Goal: Task Accomplishment & Management: Use online tool/utility

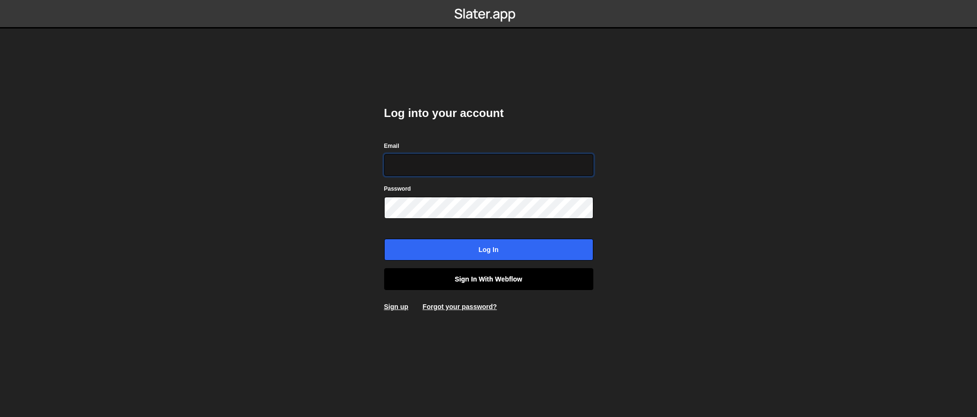
type input "[EMAIL_ADDRESS][DOMAIN_NAME]"
click at [464, 285] on link "Sign in with Webflow" at bounding box center [488, 279] width 209 height 22
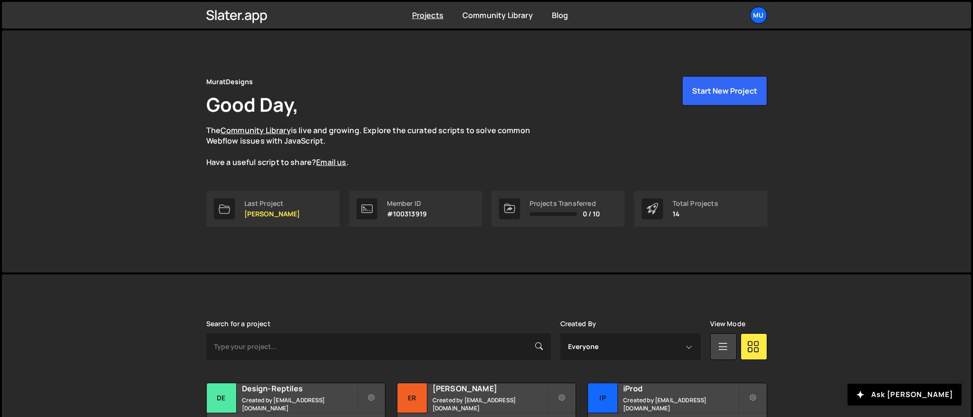
scroll to position [187, 0]
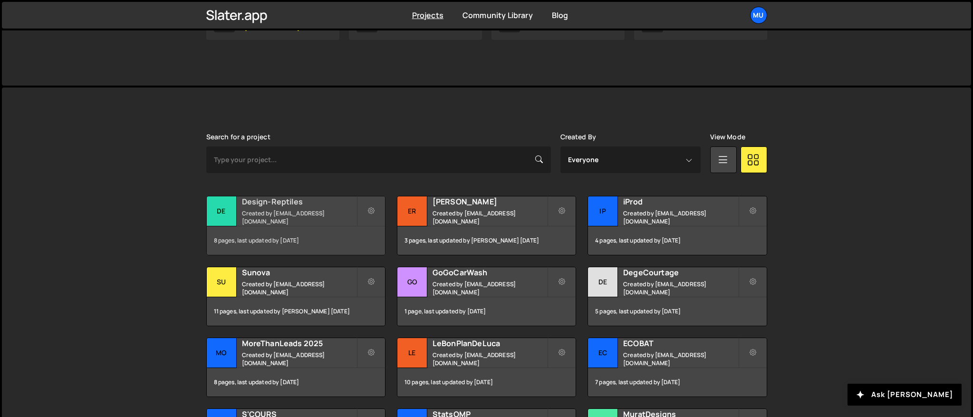
click at [280, 212] on div "Design-Reptiles Created by [EMAIL_ADDRESS][DOMAIN_NAME]" at bounding box center [296, 210] width 178 height 29
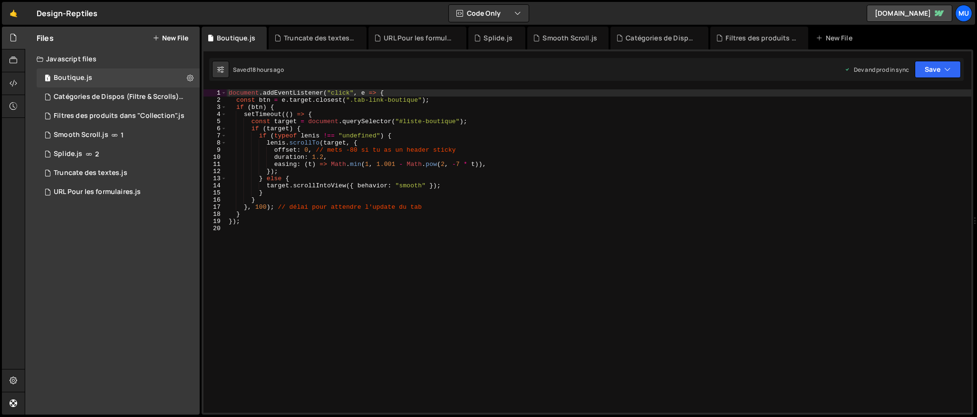
click at [177, 37] on button "New File" at bounding box center [171, 38] width 36 height 8
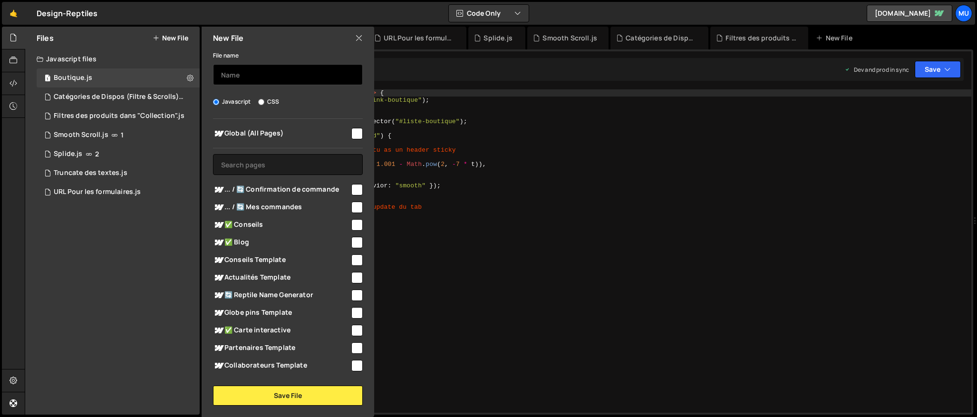
click at [273, 73] on input "text" at bounding box center [288, 74] width 150 height 21
type input "Page "Mes commandes""
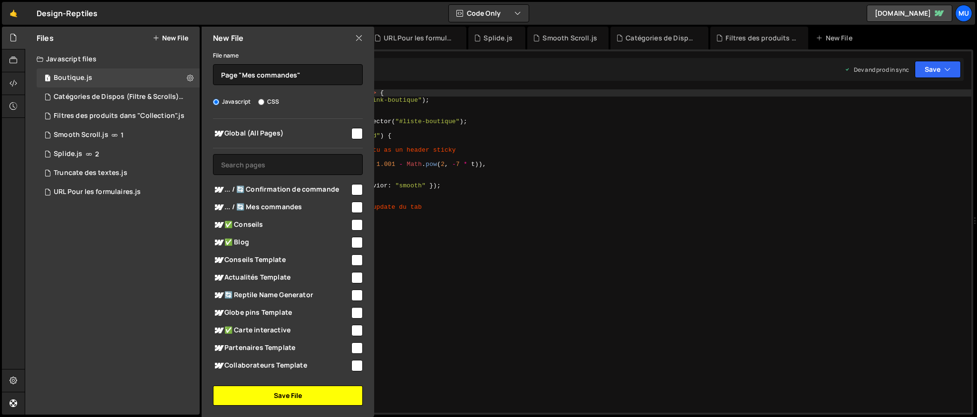
click at [299, 391] on button "Save File" at bounding box center [288, 395] width 150 height 20
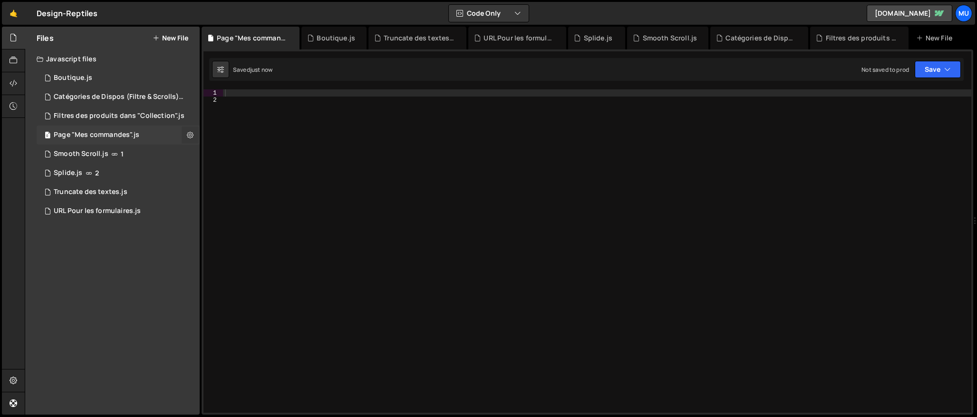
click at [193, 136] on button at bounding box center [190, 134] width 17 height 17
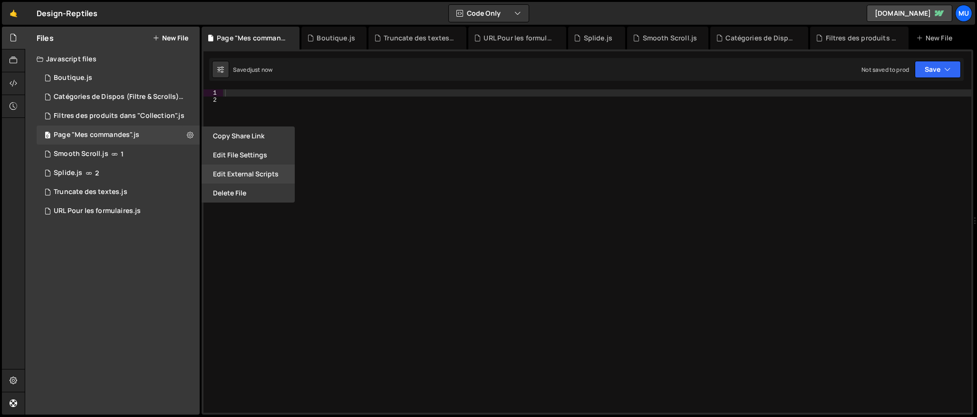
click at [239, 168] on button "Edit External Scripts" at bounding box center [247, 173] width 93 height 19
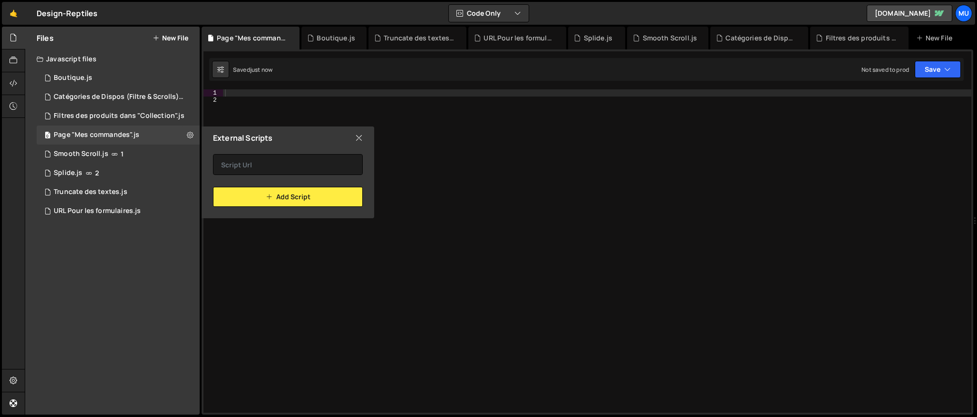
click at [358, 142] on icon at bounding box center [359, 138] width 8 height 10
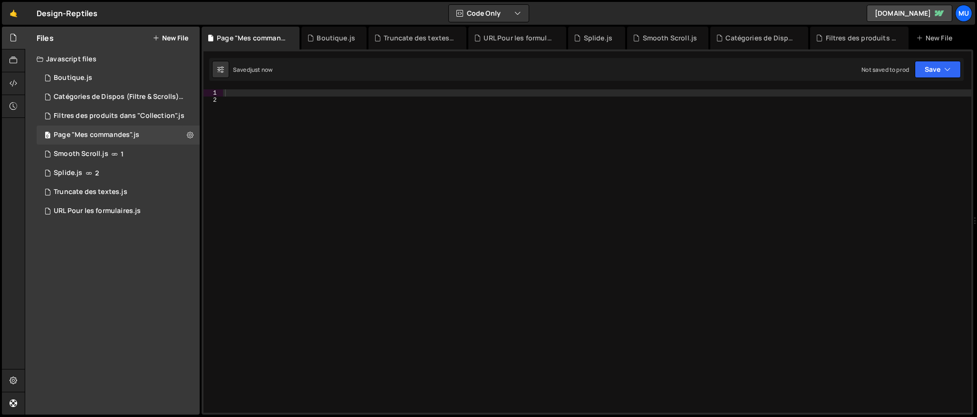
click at [249, 101] on div at bounding box center [597, 257] width 748 height 337
click at [245, 93] on div at bounding box center [597, 257] width 748 height 337
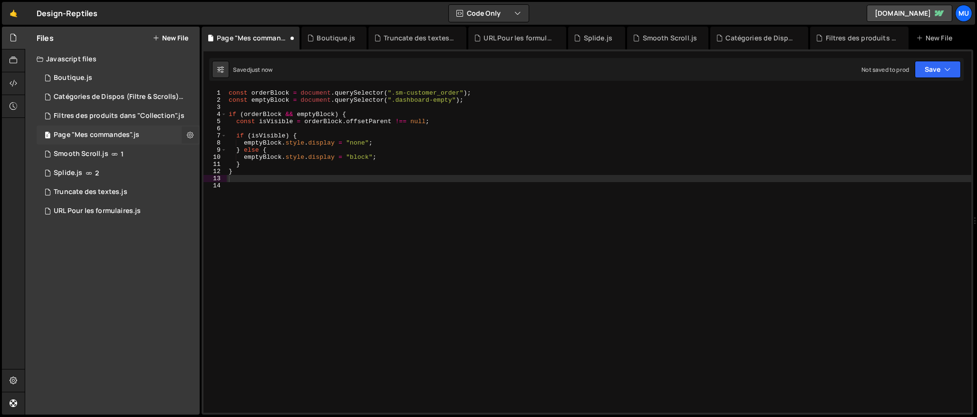
click at [193, 131] on button at bounding box center [190, 134] width 17 height 17
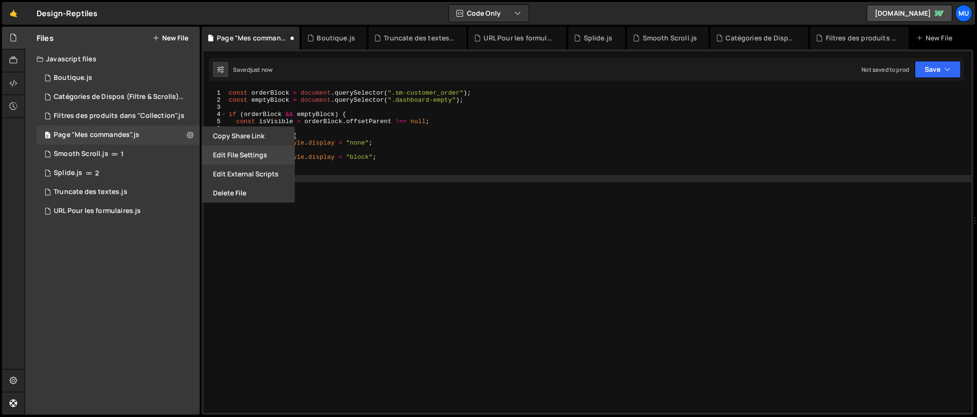
click at [228, 160] on button "Edit File Settings" at bounding box center [247, 154] width 93 height 19
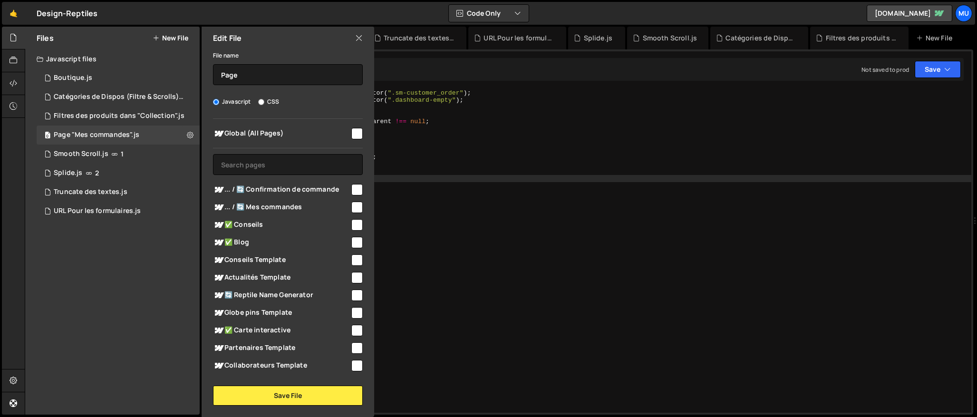
click at [285, 206] on span "... / 🔄 Mes commandes" at bounding box center [281, 206] width 137 height 11
checkbox input "true"
click at [307, 397] on button "Save File" at bounding box center [288, 395] width 150 height 20
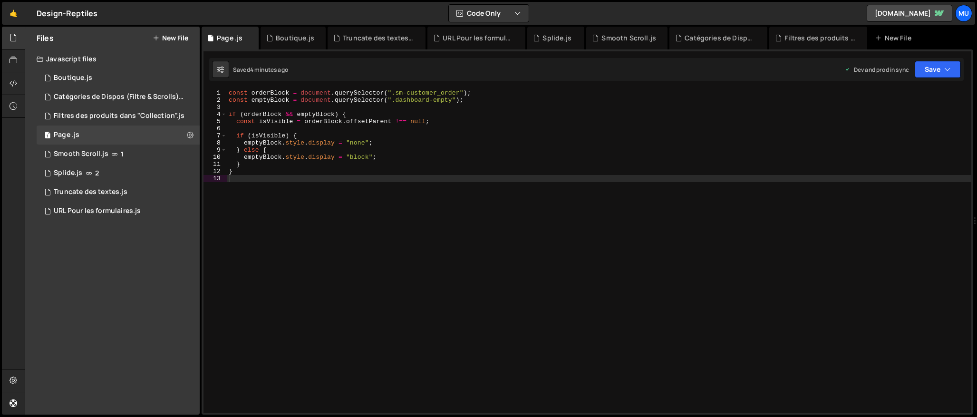
click at [326, 144] on div "const orderBlock = document . querySelector ( ".sm-customer_order" ) ; const em…" at bounding box center [599, 257] width 744 height 337
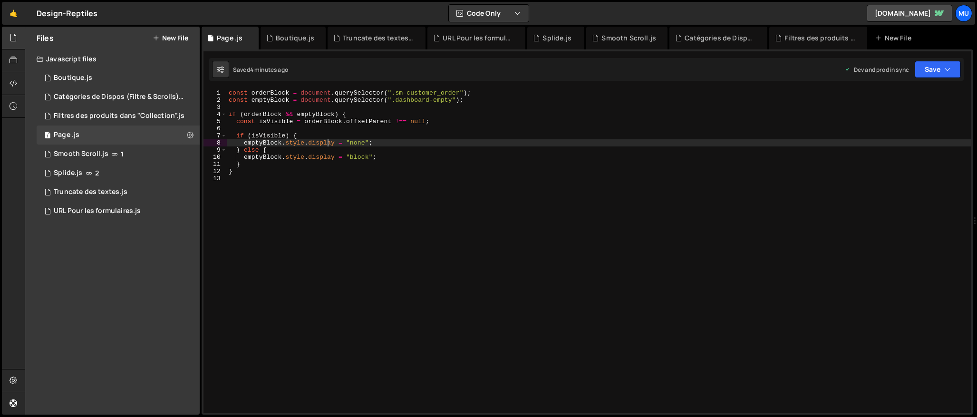
type textarea "}"
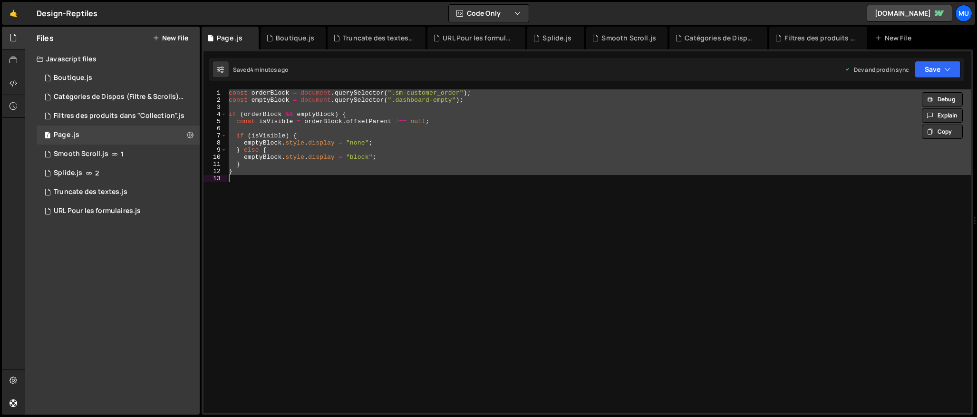
paste textarea
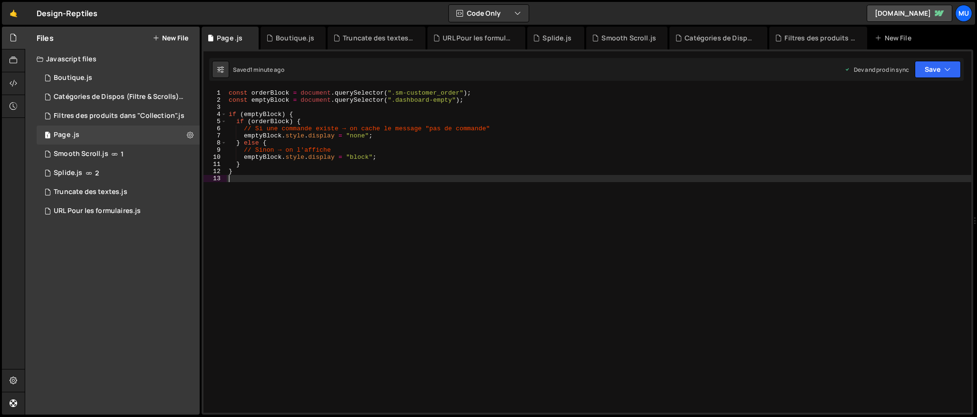
click at [345, 197] on div "const orderBlock = document . querySelector ( ".sm-customer_order" ) ; const em…" at bounding box center [599, 257] width 744 height 337
type textarea "}"
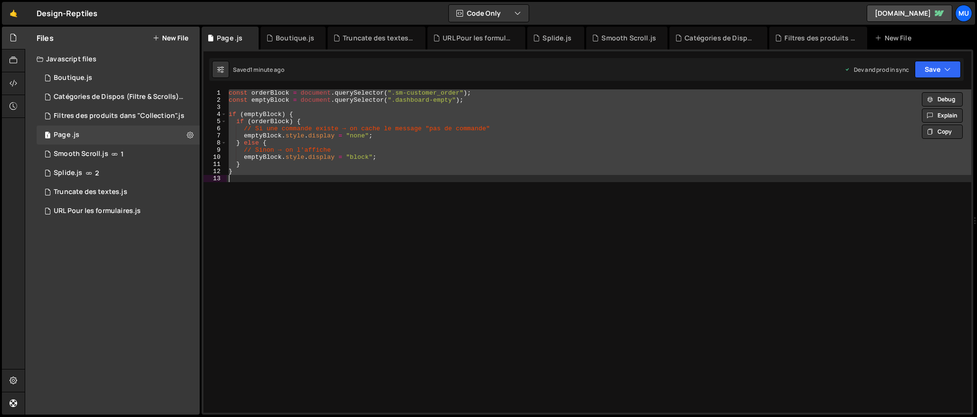
paste textarea
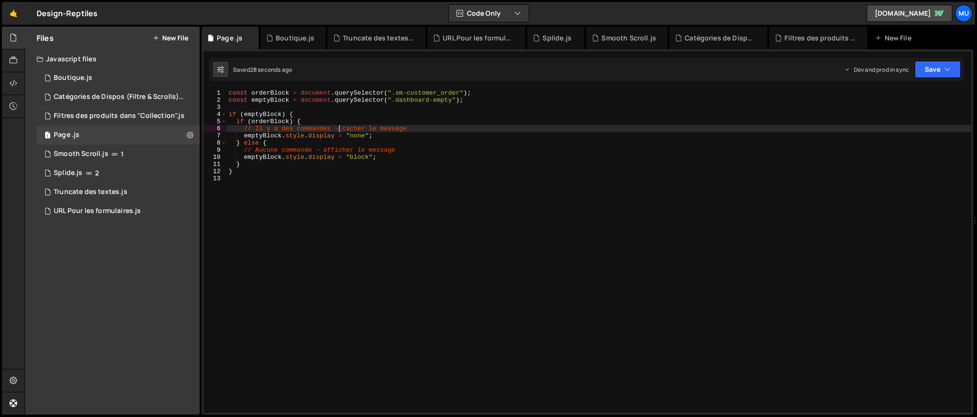
click at [339, 126] on div "const orderBlock = document . querySelector ( ".sm-customer_order" ) ; const em…" at bounding box center [599, 257] width 744 height 337
type textarea "}"
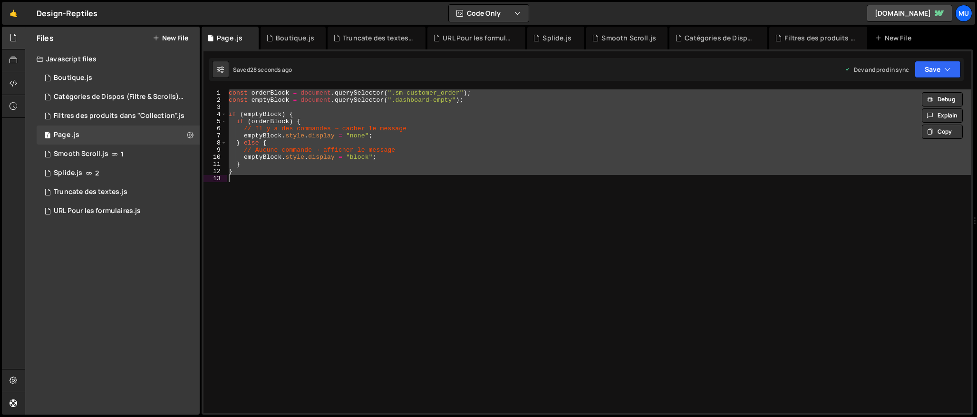
paste textarea
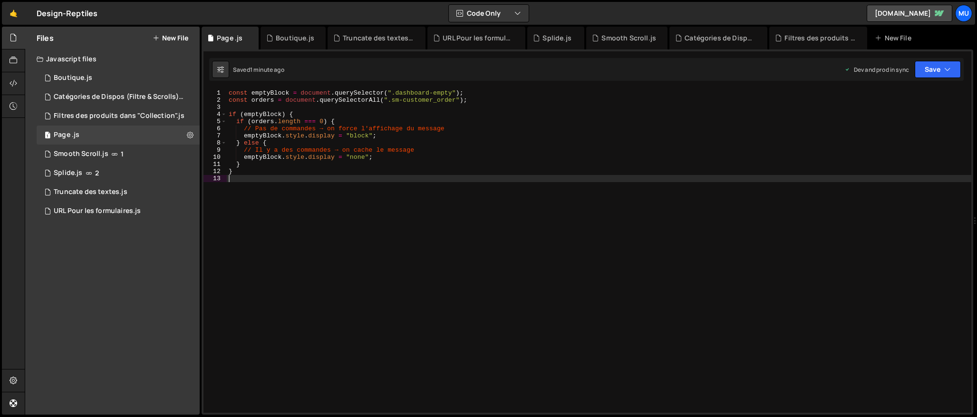
click at [315, 141] on div "const emptyBlock = document . querySelector ( ".dashboard-empty" ) ; const orde…" at bounding box center [599, 257] width 744 height 337
type textarea "}"
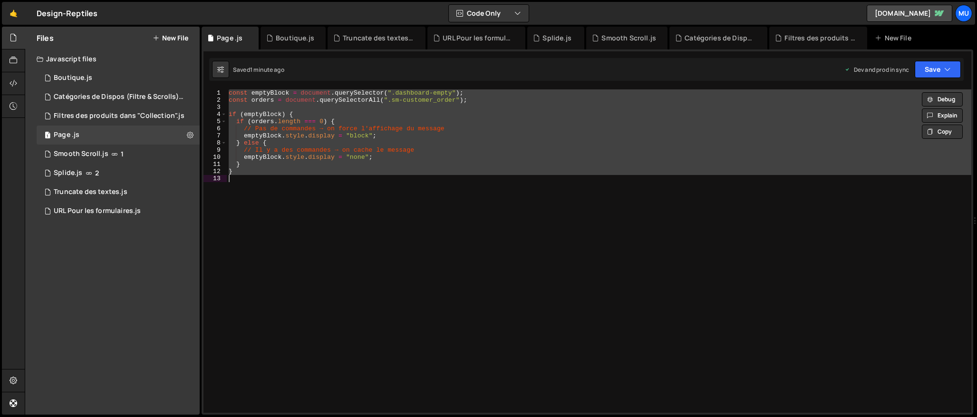
paste textarea
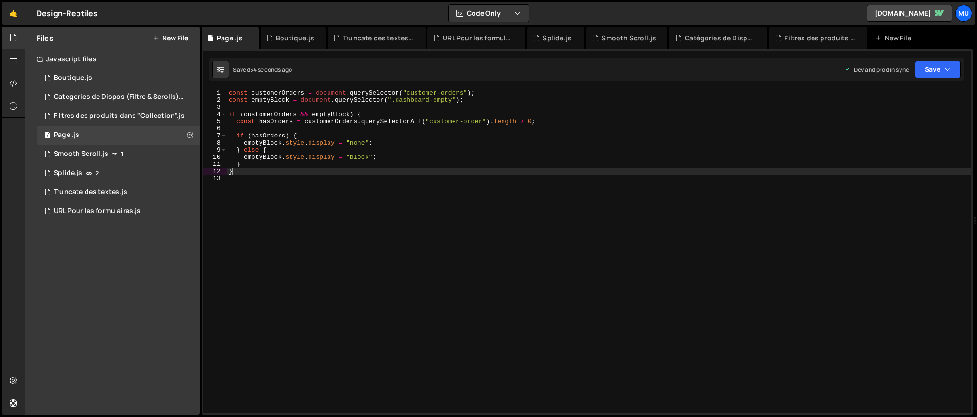
click at [332, 170] on div "const customerOrders = document . querySelector ( "customer-orders" ) ; const e…" at bounding box center [599, 257] width 744 height 337
type textarea "}"
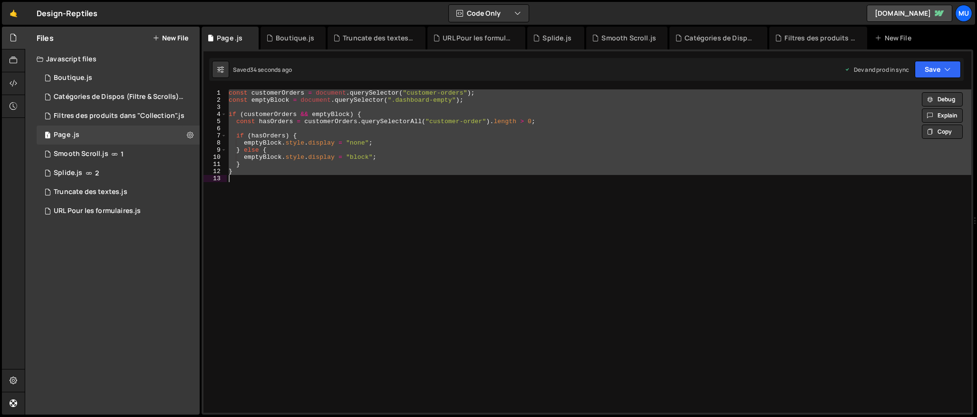
paste textarea
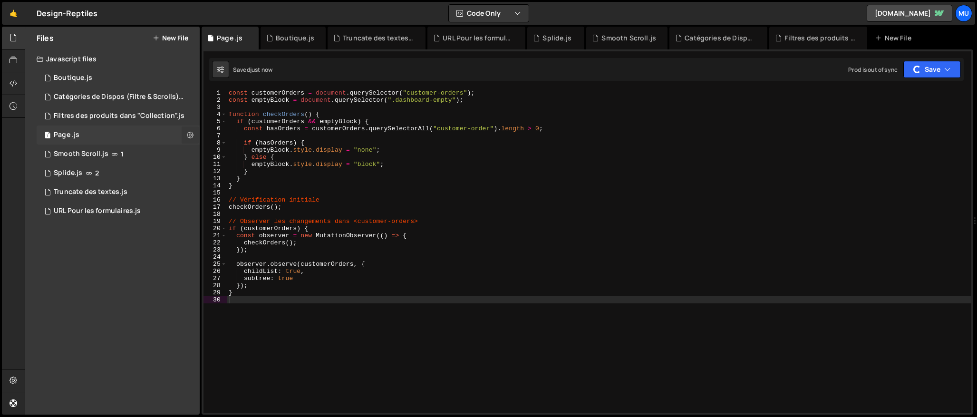
click at [184, 130] on button at bounding box center [190, 134] width 17 height 17
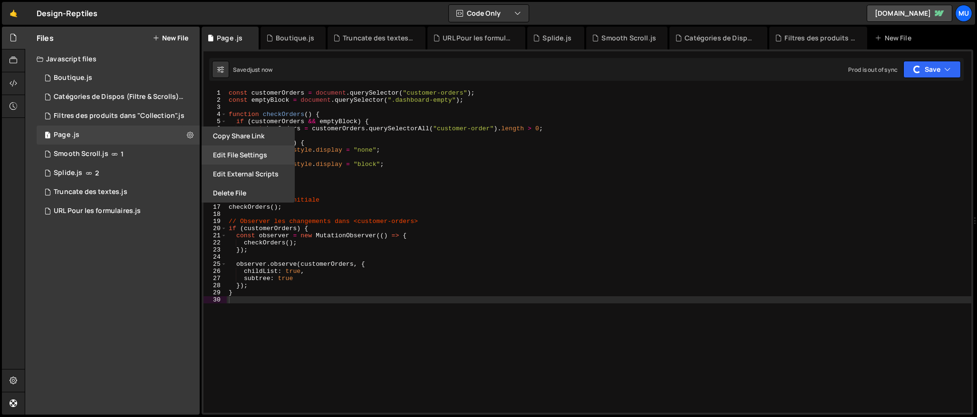
click at [220, 154] on button "Edit File Settings" at bounding box center [247, 154] width 93 height 19
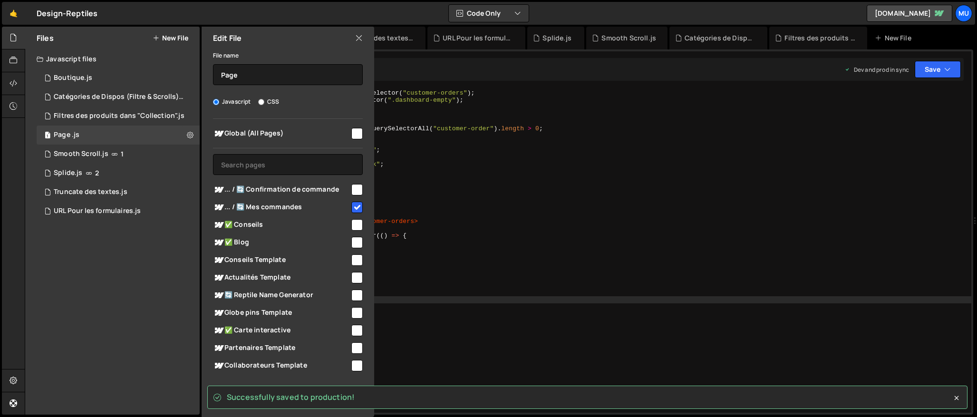
click at [359, 36] on icon at bounding box center [359, 38] width 8 height 10
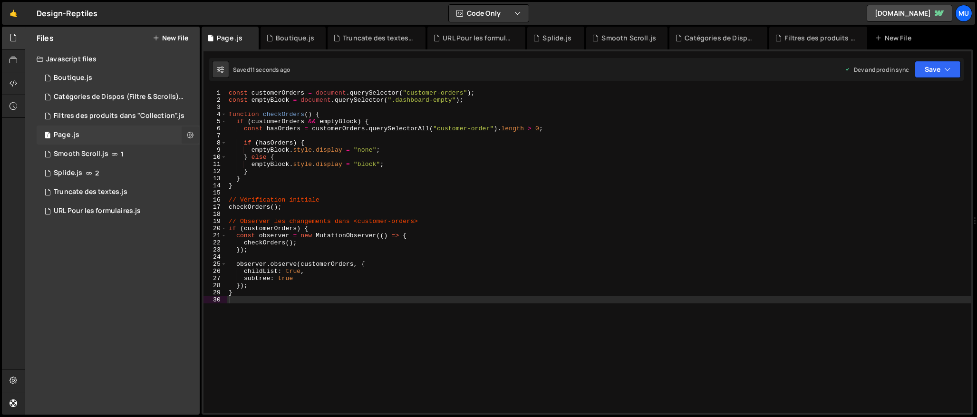
click at [188, 132] on icon at bounding box center [190, 134] width 7 height 9
type input "Page"
radio input "true"
checkbox input "true"
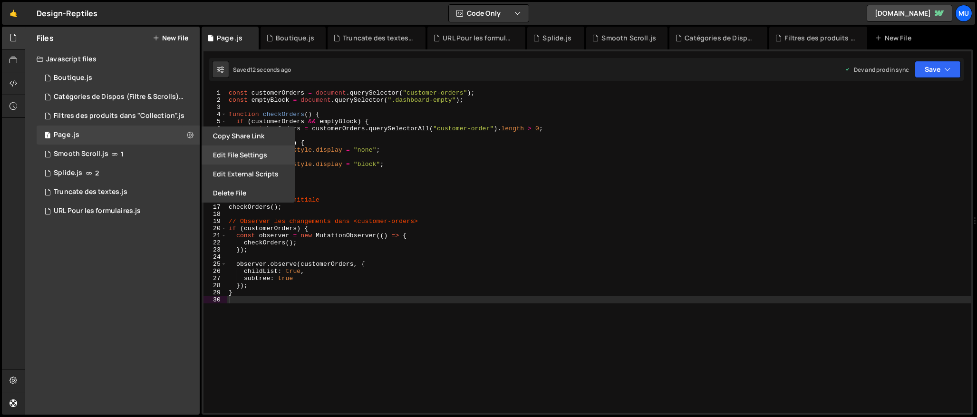
click at [242, 157] on button "Edit File Settings" at bounding box center [247, 154] width 93 height 19
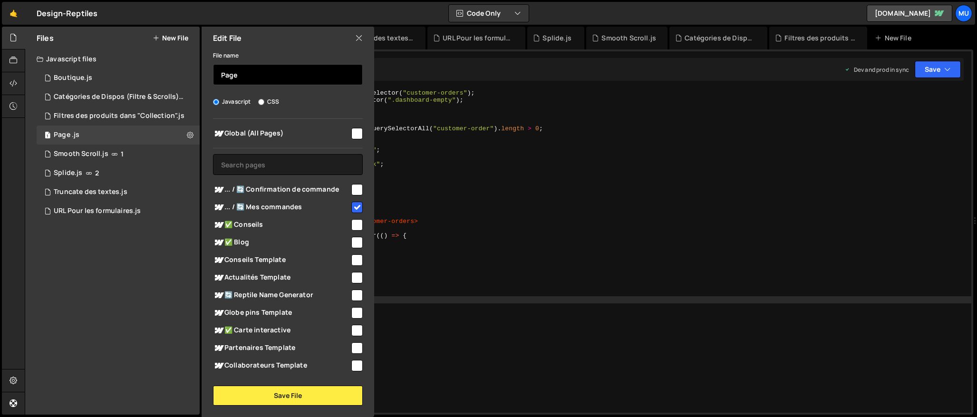
click at [254, 64] on input "Page" at bounding box center [288, 74] width 150 height 21
type input ""Mes commandes""
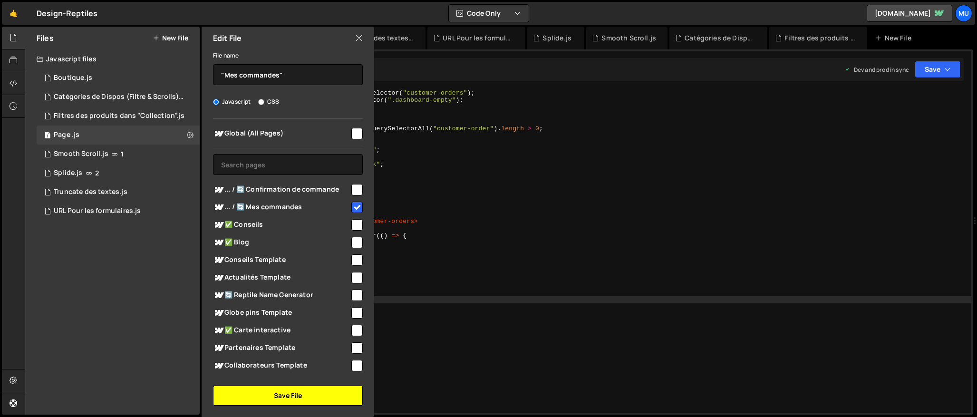
click at [258, 393] on button "Save File" at bounding box center [288, 395] width 150 height 20
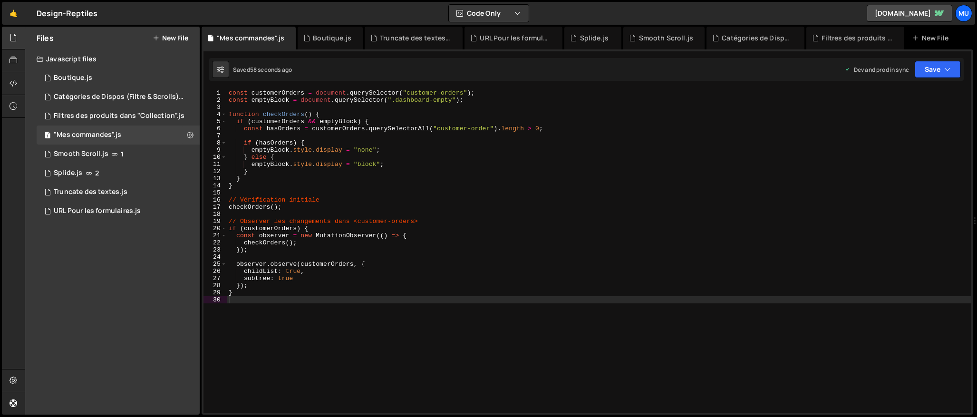
type textarea "}"
click at [376, 293] on div "const customerOrders = document . querySelector ( "customer-orders" ) ; const e…" at bounding box center [599, 257] width 744 height 337
click at [372, 311] on div "const customerOrders = document . querySelector ( "customer-orders" ) ; const e…" at bounding box center [599, 257] width 744 height 337
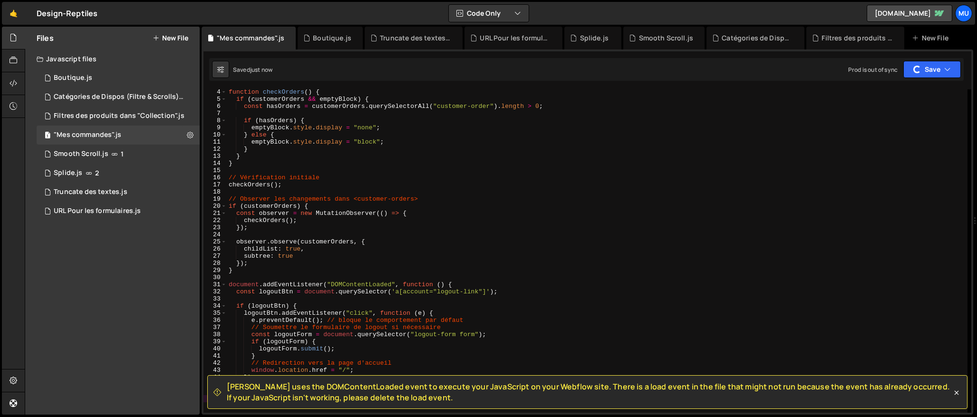
scroll to position [59, 0]
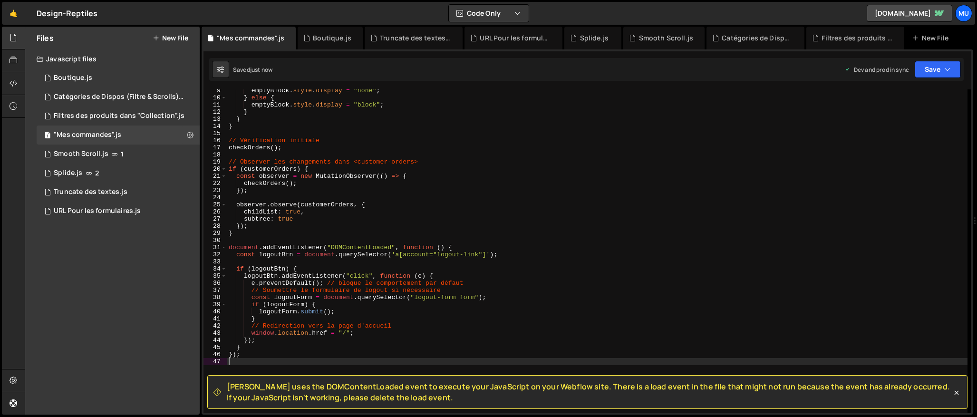
type textarea "});"
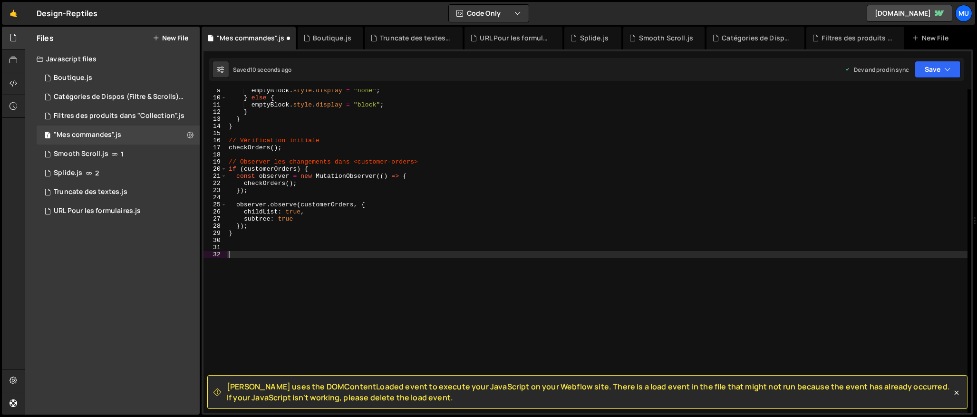
click at [311, 280] on div "emptyBlock . style . display = "none" ; } else { emptyBlock . style . display =…" at bounding box center [597, 255] width 740 height 337
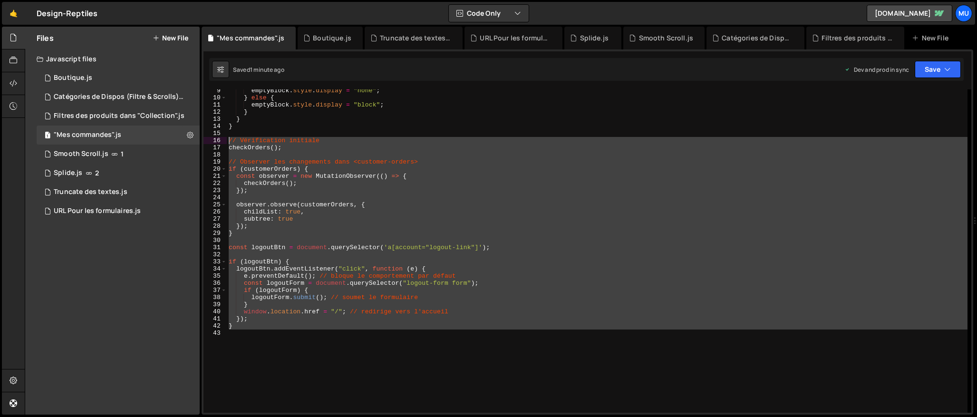
drag, startPoint x: 228, startPoint y: 276, endPoint x: 389, endPoint y: 212, distance: 172.6
click at [215, 141] on div "9 10 11 12 13 14 15 16 17 18 19 20 21 22 23 24 25 26 27 28 29 30 31 32 33 34 35…" at bounding box center [586, 250] width 767 height 323
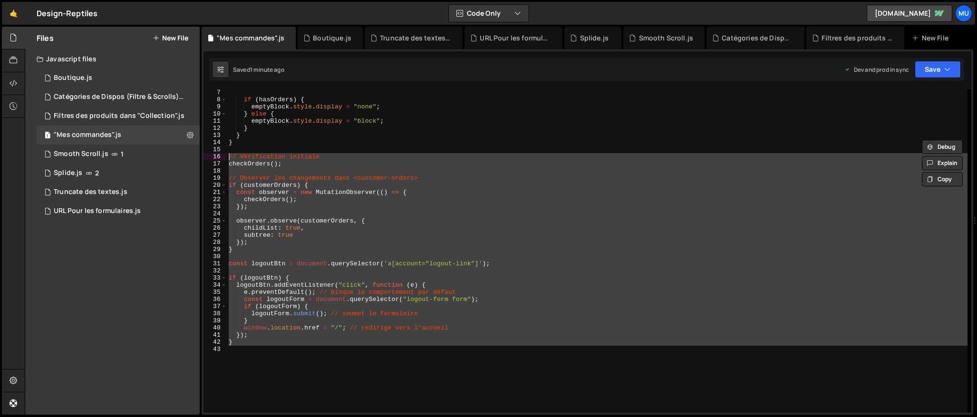
scroll to position [0, 0]
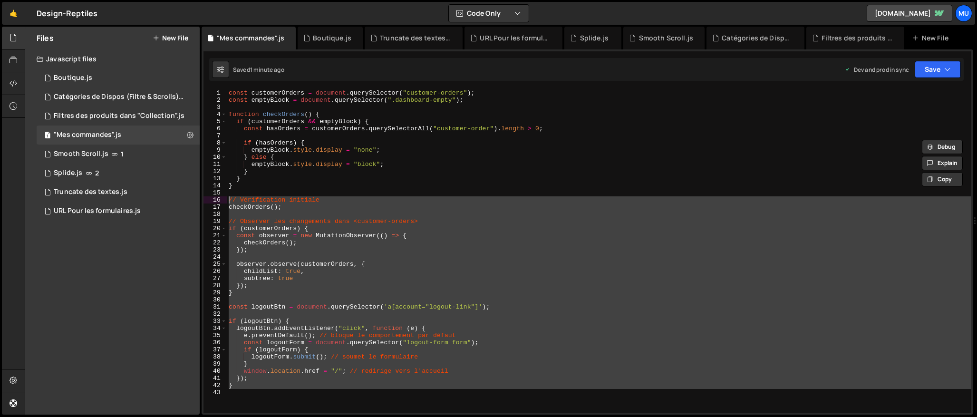
type textarea "}"
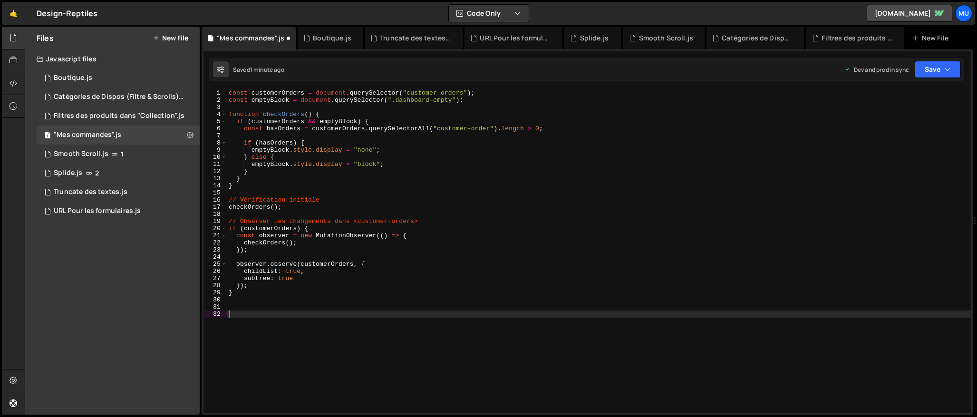
click at [298, 316] on div "const customerOrders = document . querySelector ( "customer-orders" ) ; const e…" at bounding box center [599, 257] width 744 height 337
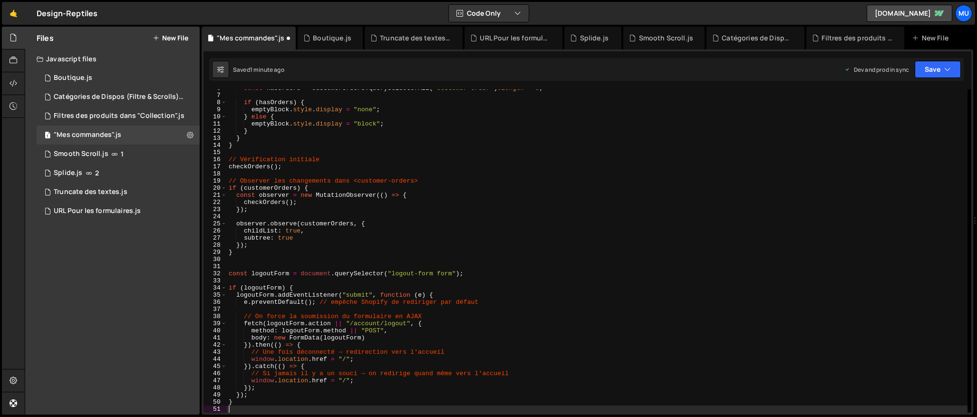
scroll to position [40, 0]
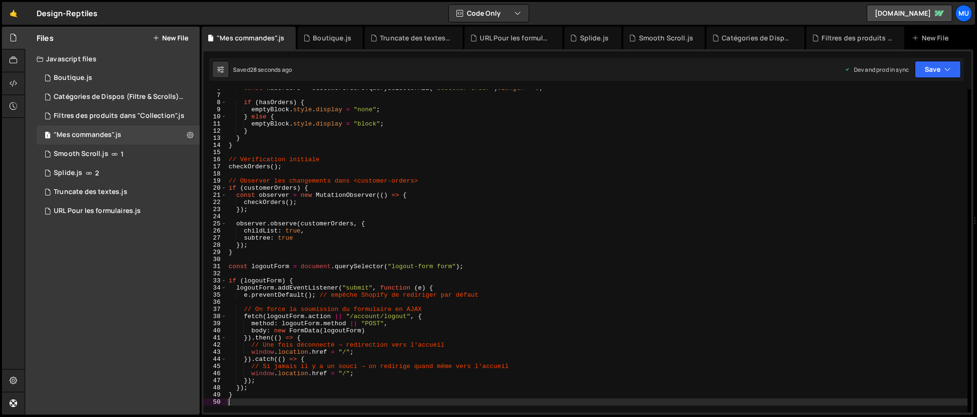
click at [231, 267] on div "const hasOrders = customerOrders . querySelectorAll ( "customer-order" ) . leng…" at bounding box center [597, 253] width 740 height 337
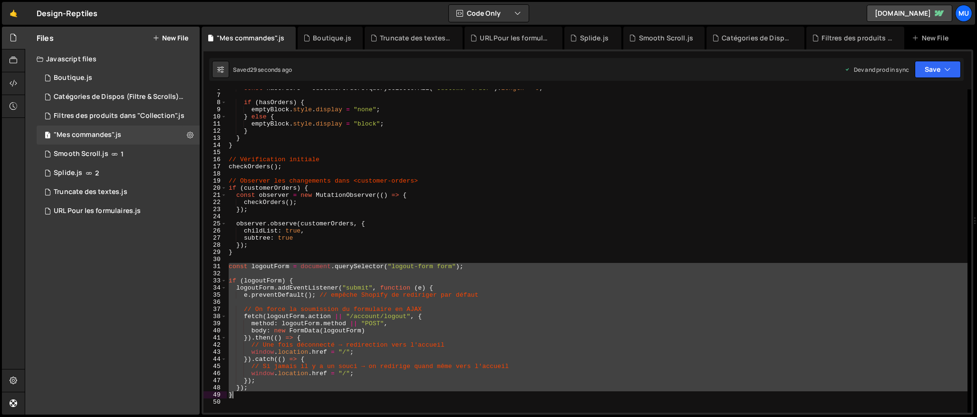
drag, startPoint x: 227, startPoint y: 268, endPoint x: 308, endPoint y: 407, distance: 161.2
click at [308, 407] on div "const hasOrders = customerOrders . querySelectorAll ( "customer-order" ) . leng…" at bounding box center [597, 253] width 740 height 337
type textarea "}"
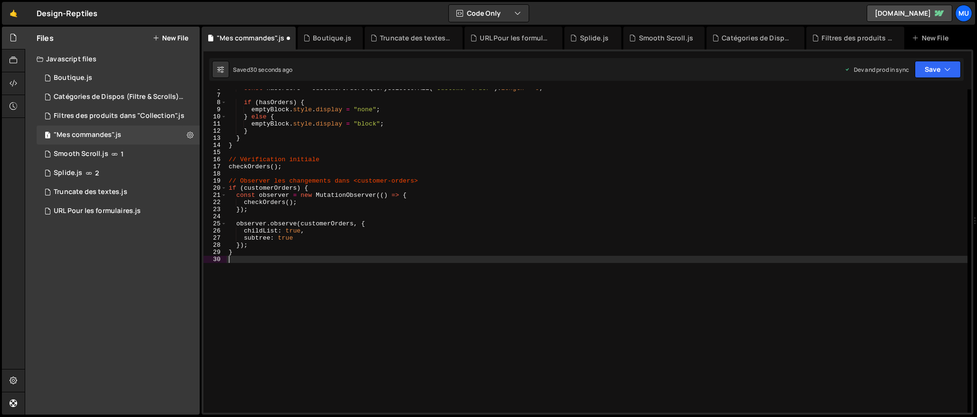
type textarea "}"
